Goal: Information Seeking & Learning: Learn about a topic

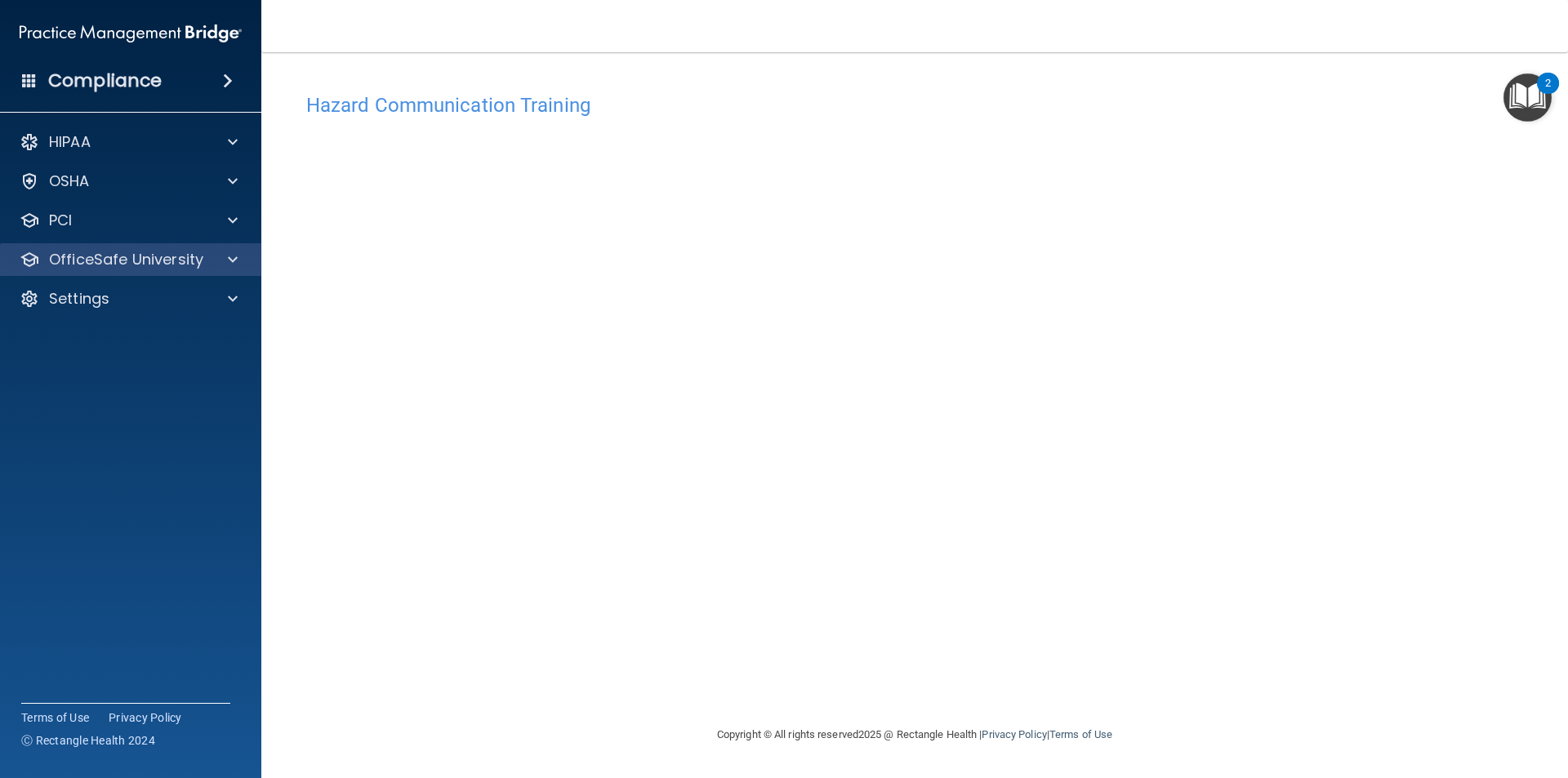
click at [239, 248] on div "OfficeSafe University" at bounding box center [131, 260] width 262 height 33
click at [236, 259] on span at bounding box center [232, 260] width 9 height 20
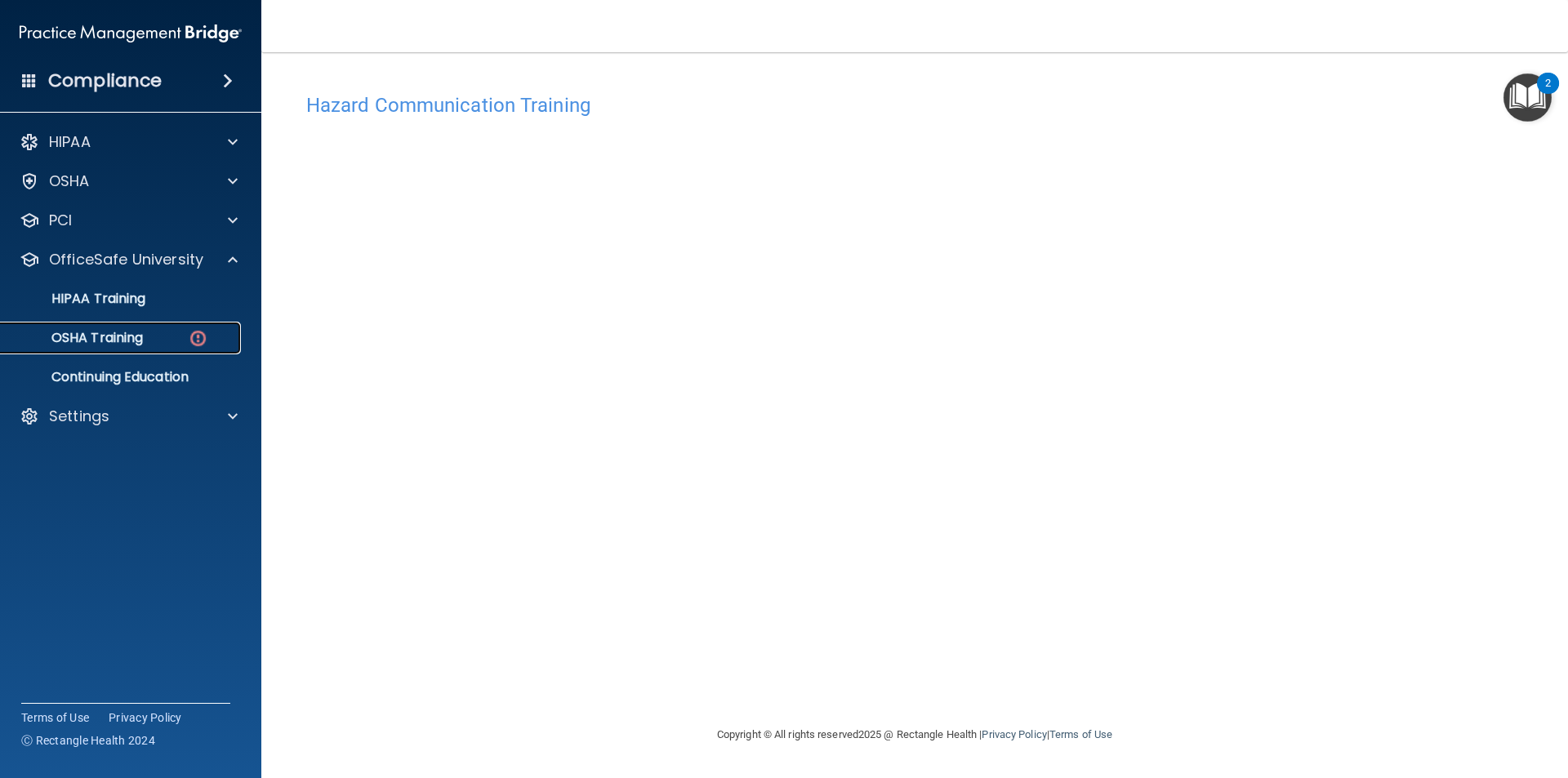
click at [156, 333] on div "OSHA Training" at bounding box center [122, 337] width 223 height 16
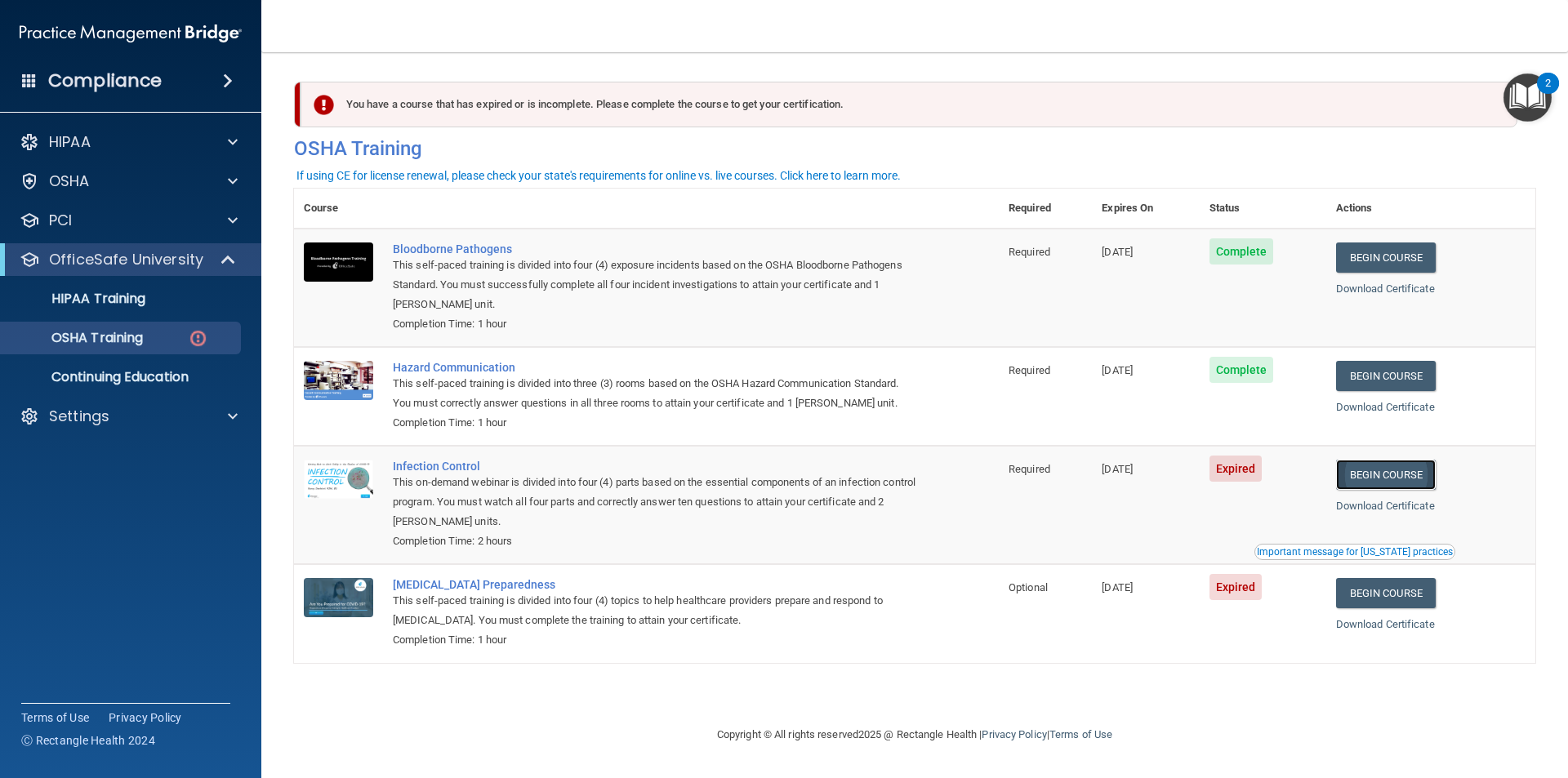
click at [1380, 473] on link "Begin Course" at bounding box center [1385, 474] width 99 height 30
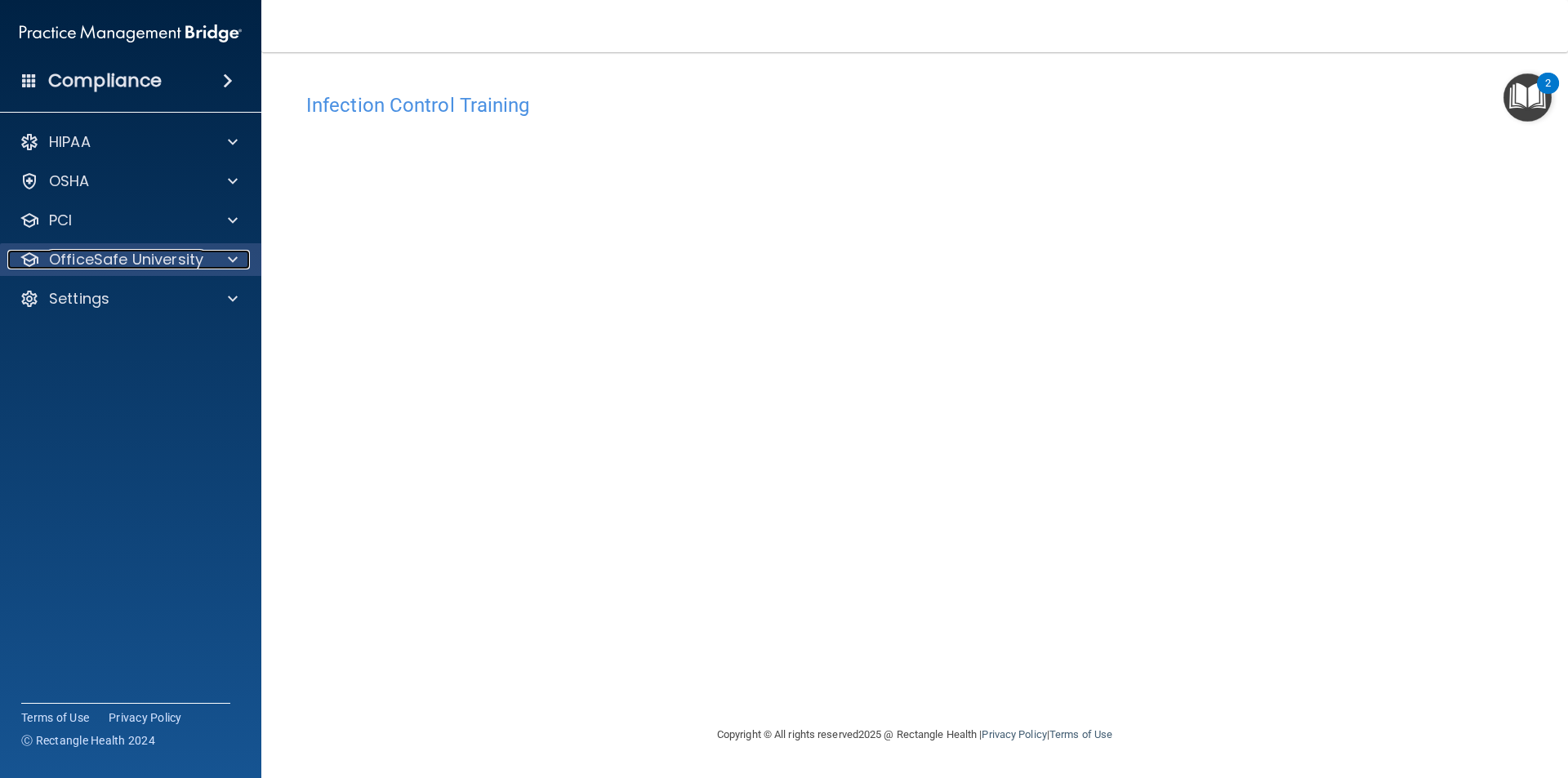
click at [146, 259] on p "OfficeSafe University" at bounding box center [126, 260] width 154 height 20
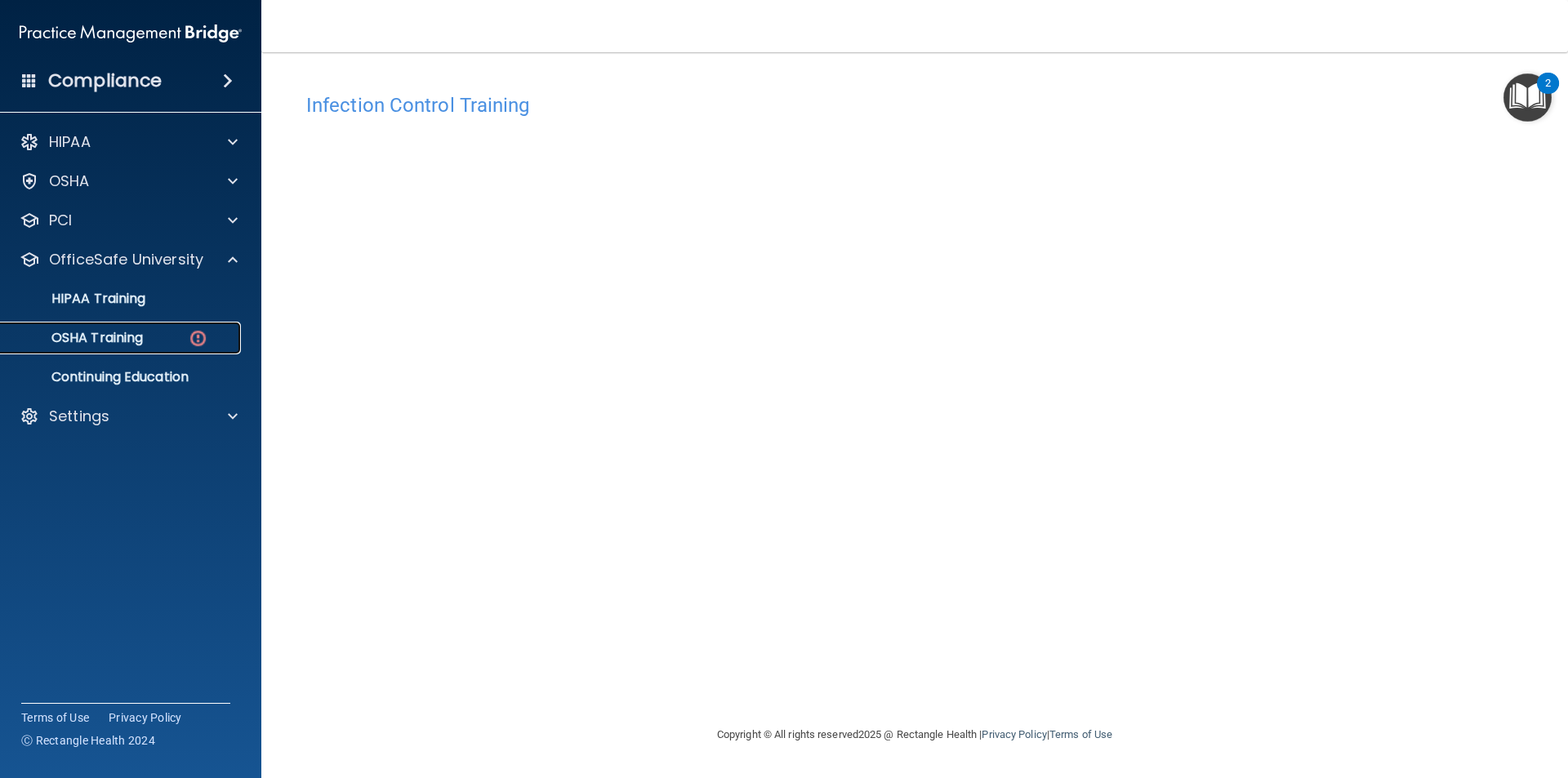
click at [185, 332] on div "OSHA Training" at bounding box center [122, 337] width 223 height 16
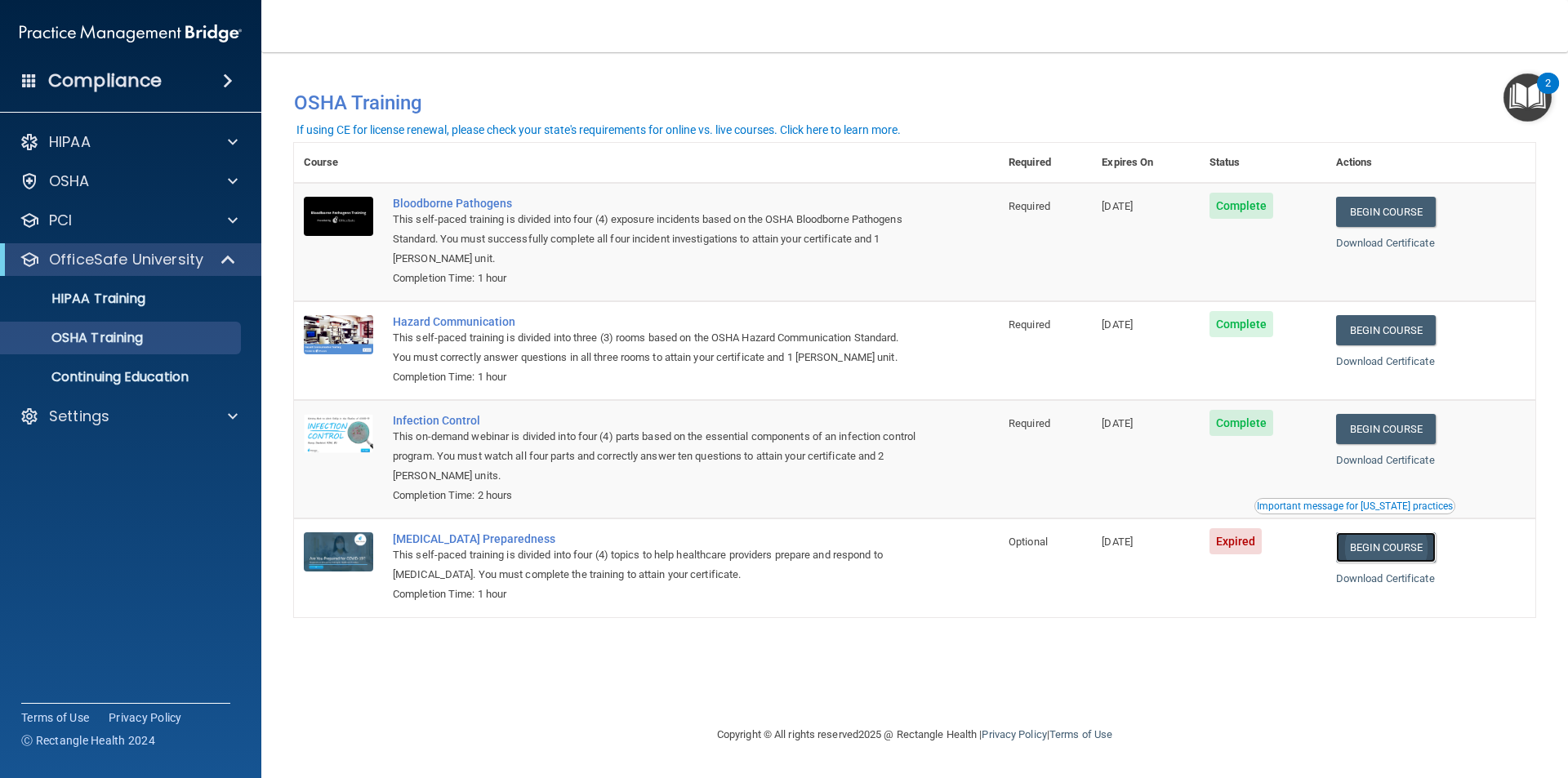
click at [1407, 555] on link "Begin Course" at bounding box center [1385, 547] width 99 height 30
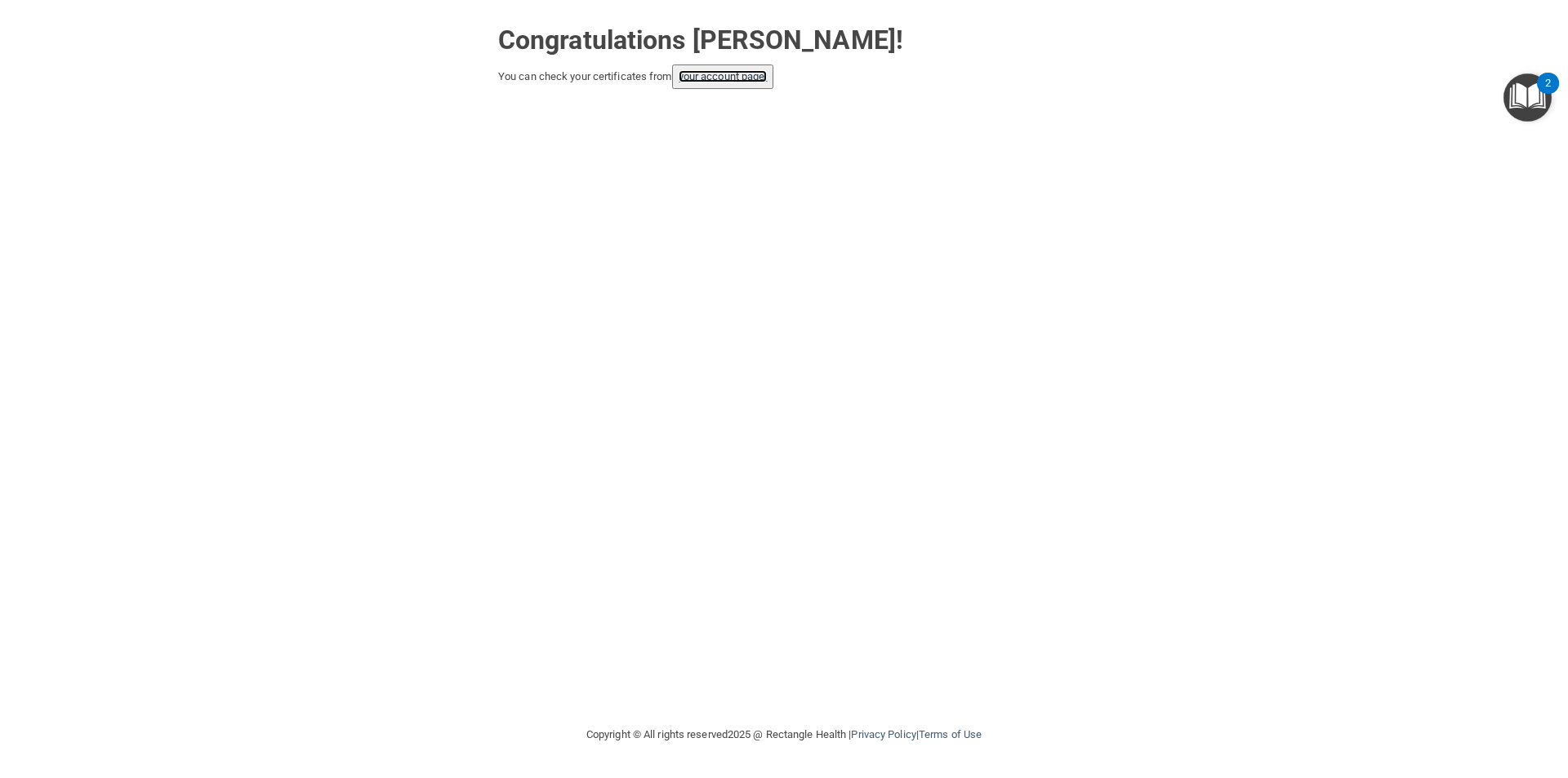
click at [744, 72] on link "your account page!" at bounding box center [722, 76] width 89 height 12
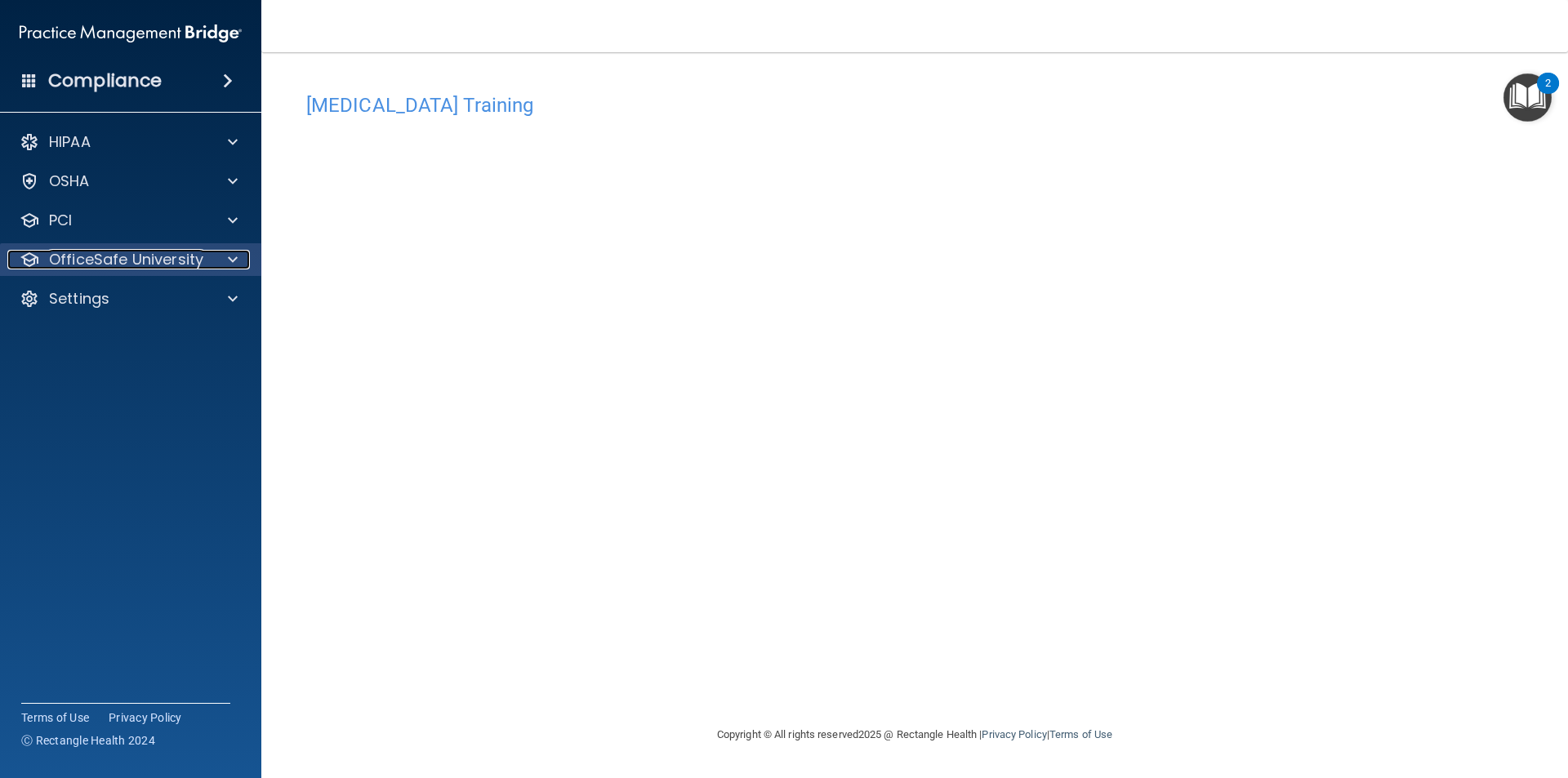
click at [210, 259] on div at bounding box center [230, 260] width 41 height 20
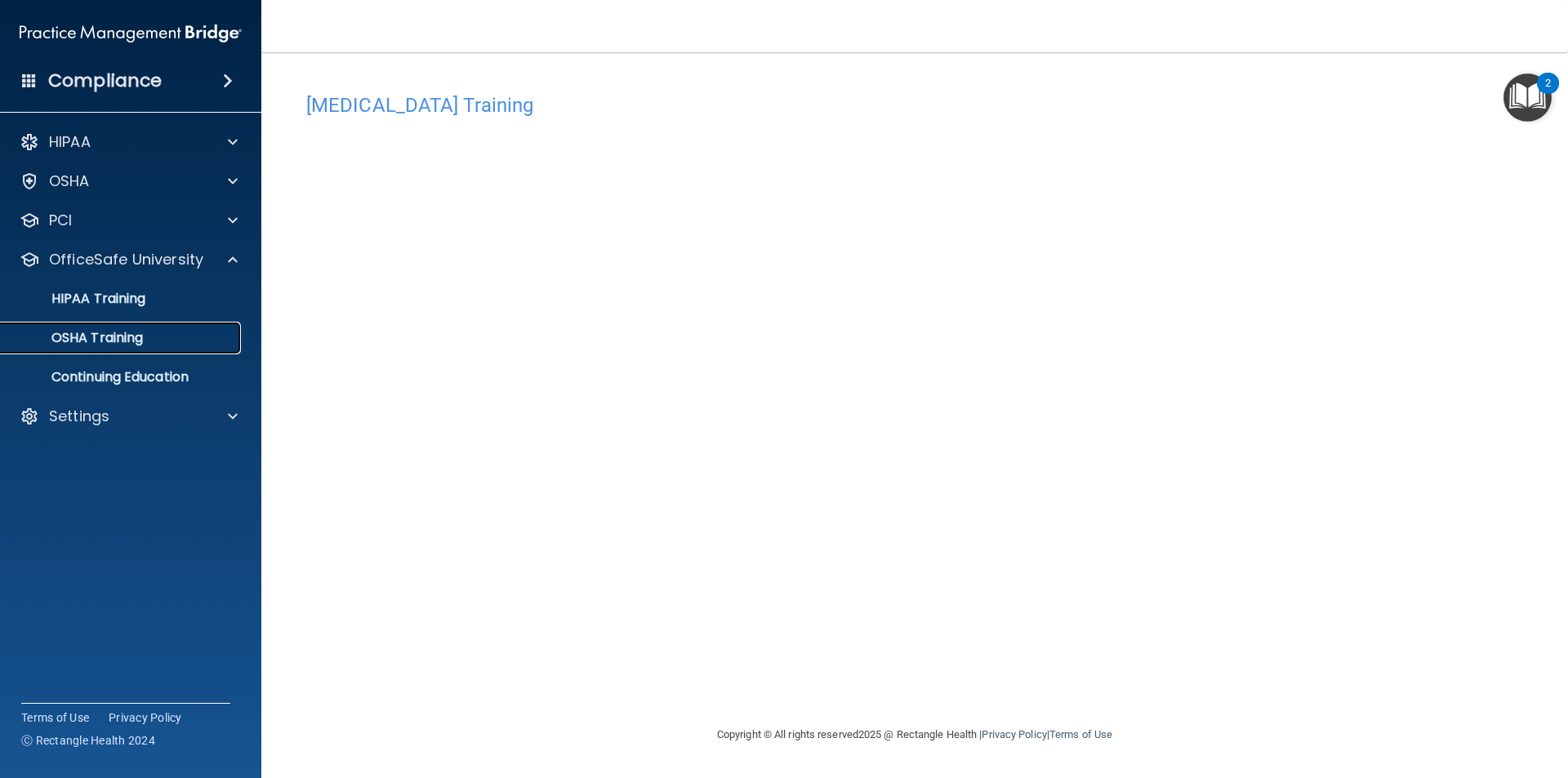
click at [198, 340] on div "OSHA Training" at bounding box center [122, 337] width 223 height 16
